Goal: Task Accomplishment & Management: Manage account settings

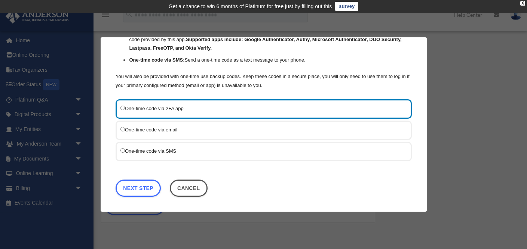
scroll to position [74, 0]
click at [144, 183] on link "Next Step" at bounding box center [137, 188] width 45 height 17
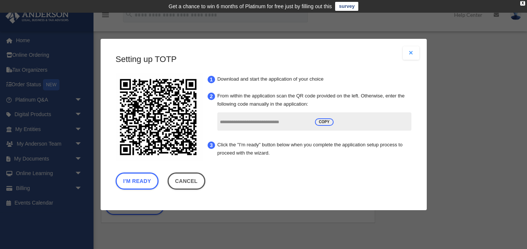
click at [272, 175] on div "I'm Ready Cancel" at bounding box center [263, 183] width 296 height 21
click at [138, 181] on button "I'm Ready" at bounding box center [136, 181] width 43 height 17
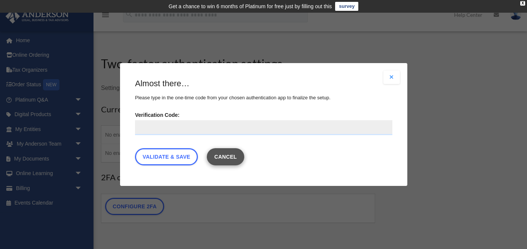
click at [227, 157] on button "Cancel" at bounding box center [225, 156] width 38 height 17
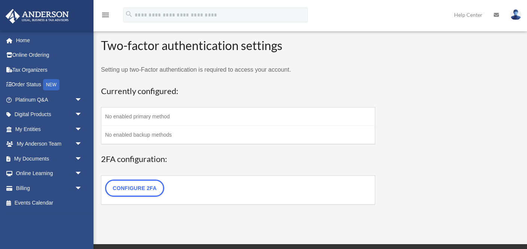
scroll to position [14, 0]
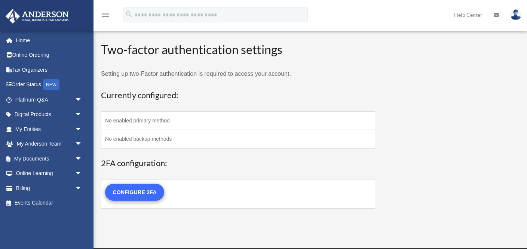
click at [147, 187] on link "Configure 2FA" at bounding box center [134, 192] width 59 height 17
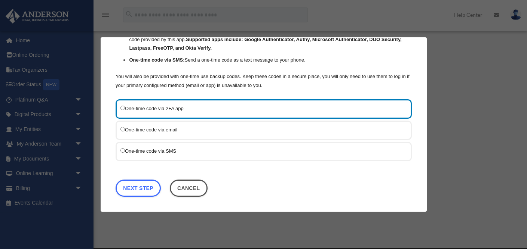
scroll to position [74, 0]
click at [145, 184] on link "Next Step" at bounding box center [137, 188] width 45 height 17
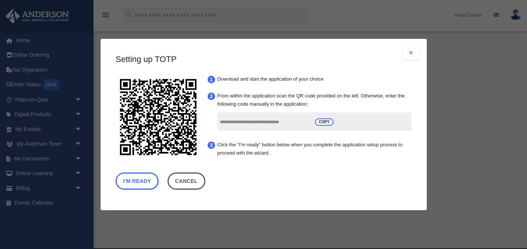
scroll to position [0, 0]
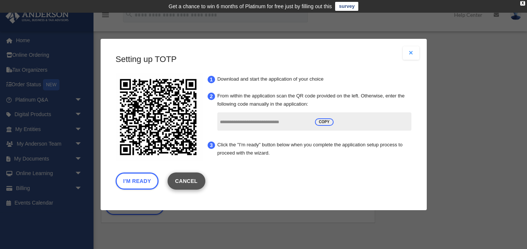
click at [187, 179] on link "Cancel" at bounding box center [186, 181] width 38 height 17
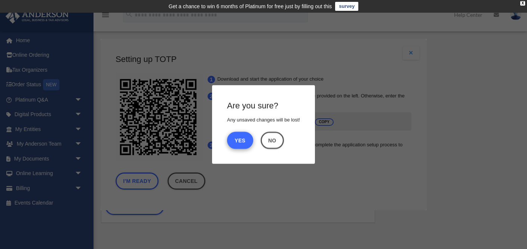
click at [244, 142] on button "Yes" at bounding box center [240, 140] width 26 height 17
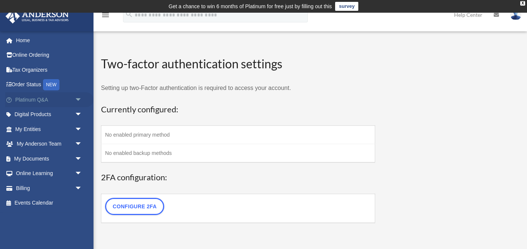
click at [57, 97] on link "Platinum Q&A arrow_drop_down" at bounding box center [49, 99] width 88 height 15
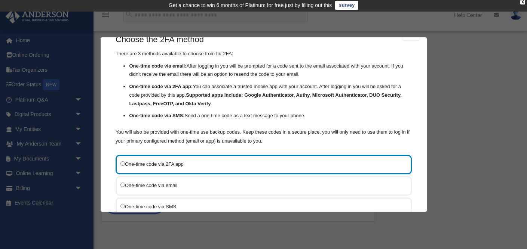
scroll to position [23, 0]
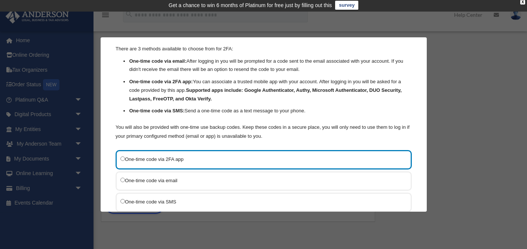
click at [147, 184] on label "One-time code via email" at bounding box center [259, 180] width 279 height 9
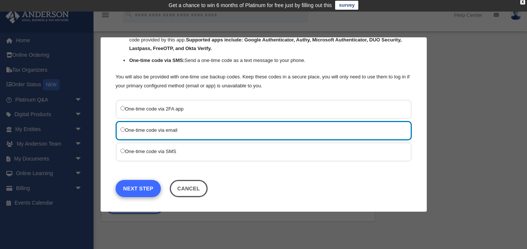
click at [140, 188] on link "Next Step" at bounding box center [137, 188] width 45 height 17
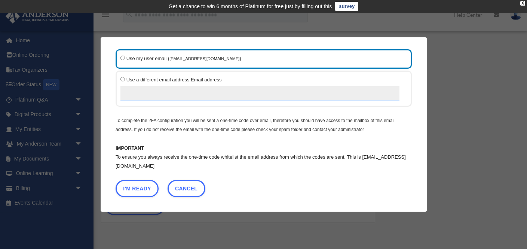
scroll to position [43, 0]
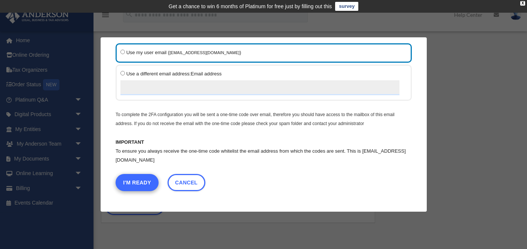
click at [137, 184] on button "I'm Ready" at bounding box center [136, 182] width 43 height 17
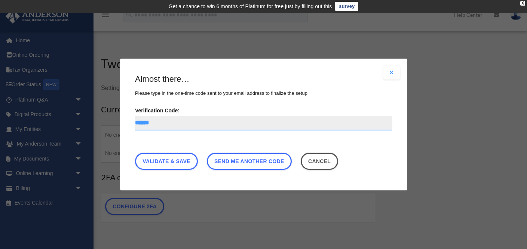
type input "******"
click at [257, 147] on div "Almost there… Please type in the one-time code sent to your email address to fi…" at bounding box center [263, 124] width 257 height 100
click at [169, 161] on link "Validate & Save" at bounding box center [166, 161] width 63 height 17
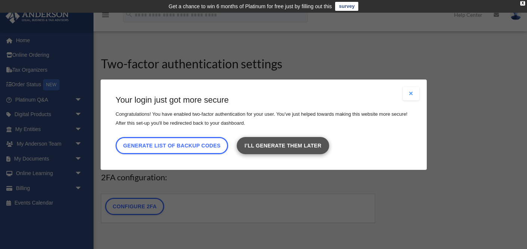
click at [260, 148] on link "I’ll generate them later" at bounding box center [283, 145] width 92 height 17
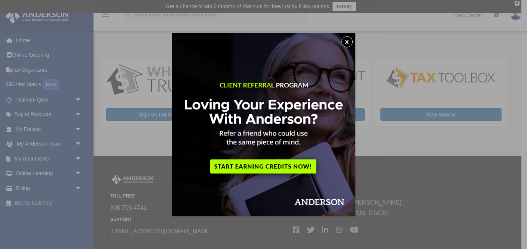
click at [349, 42] on button "x" at bounding box center [346, 41] width 11 height 11
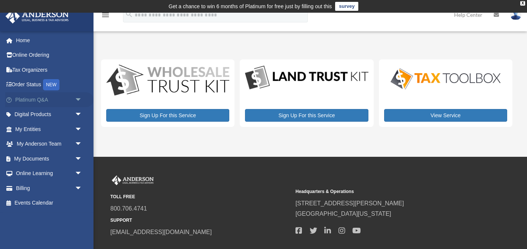
click at [45, 96] on link "Platinum Q&A arrow_drop_down" at bounding box center [49, 99] width 88 height 15
click at [34, 128] on link "My Entities arrow_drop_down" at bounding box center [49, 129] width 88 height 15
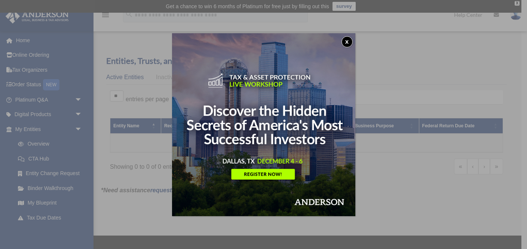
click at [346, 41] on button "x" at bounding box center [346, 41] width 11 height 11
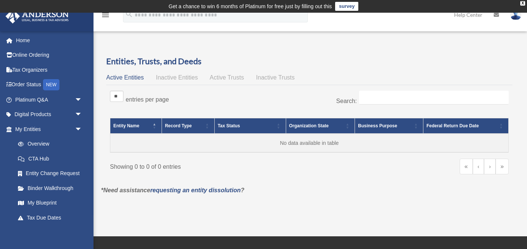
click at [514, 15] on img at bounding box center [515, 14] width 11 height 11
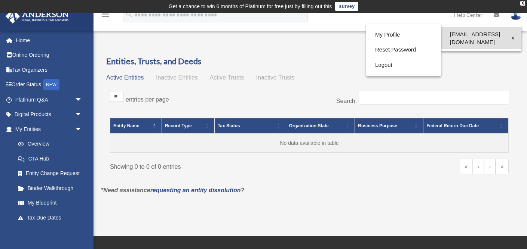
click at [453, 36] on link "[EMAIL_ADDRESS][DOMAIN_NAME]" at bounding box center [481, 38] width 80 height 22
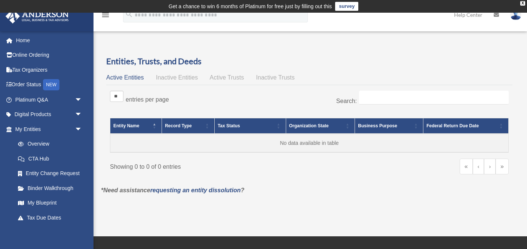
click at [382, 65] on h3 "Entities, Trusts, and Deeds" at bounding box center [309, 62] width 406 height 12
